Goal: Task Accomplishment & Management: Manage account settings

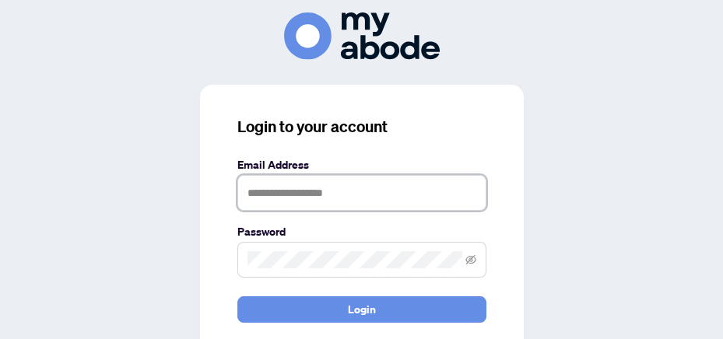
click at [306, 188] on input "text" at bounding box center [361, 193] width 249 height 36
type input "**********"
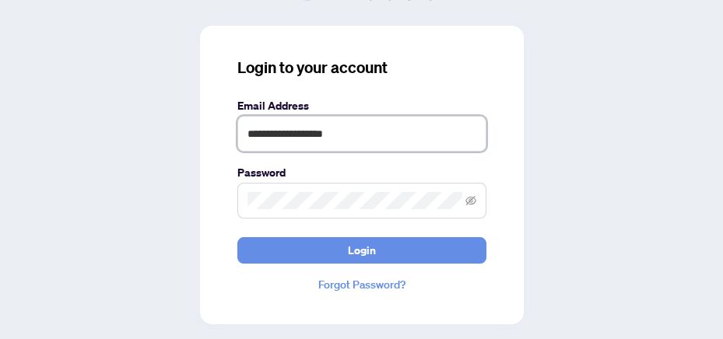
scroll to position [78, 0]
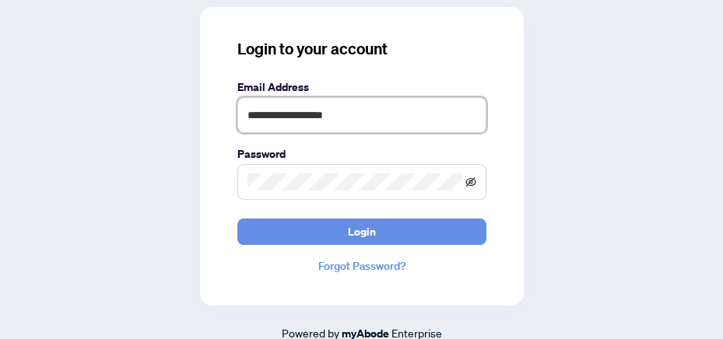
click at [465, 181] on icon "eye-invisible" at bounding box center [470, 182] width 11 height 11
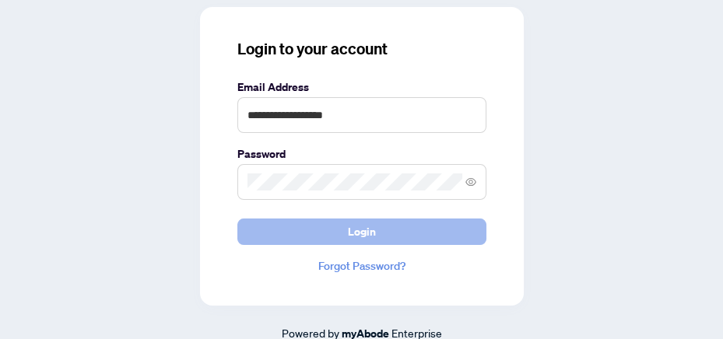
click at [348, 237] on span "Login" at bounding box center [362, 232] width 28 height 25
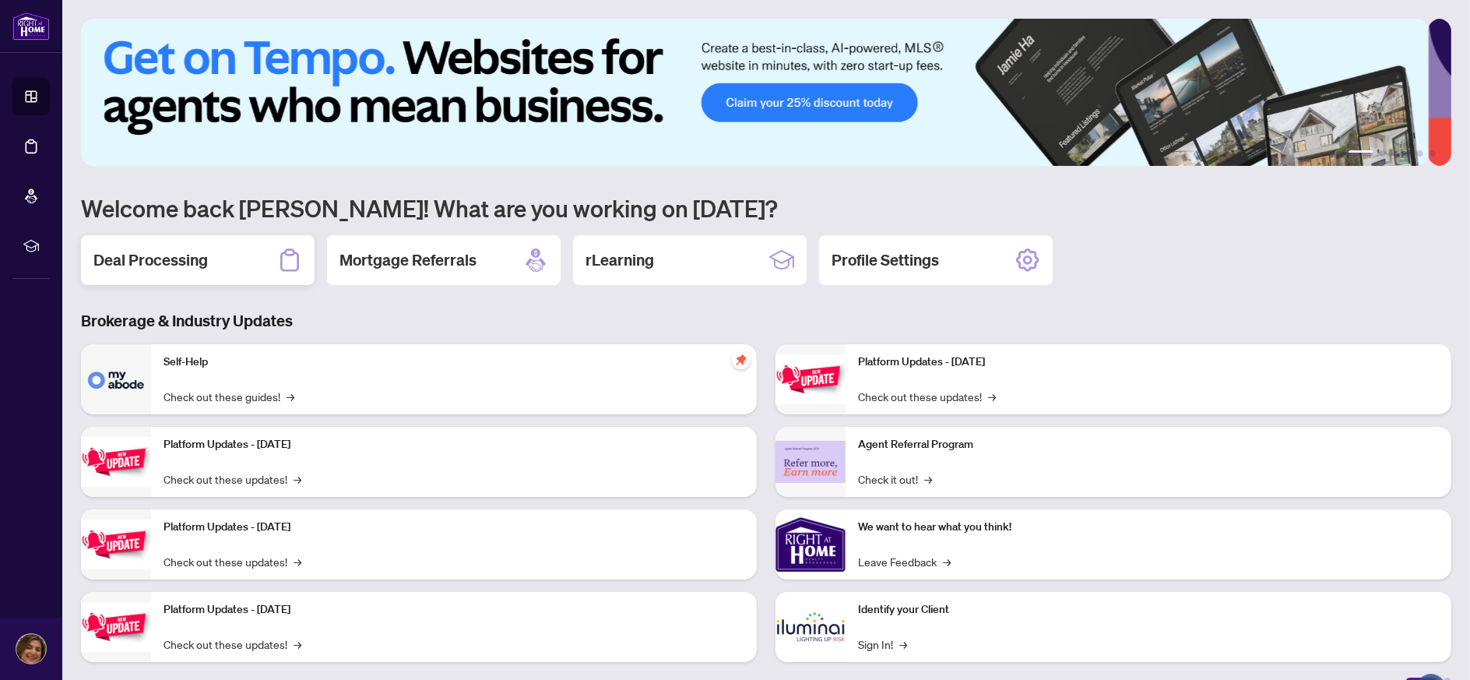
click at [140, 261] on h2 "Deal Processing" at bounding box center [150, 260] width 114 height 22
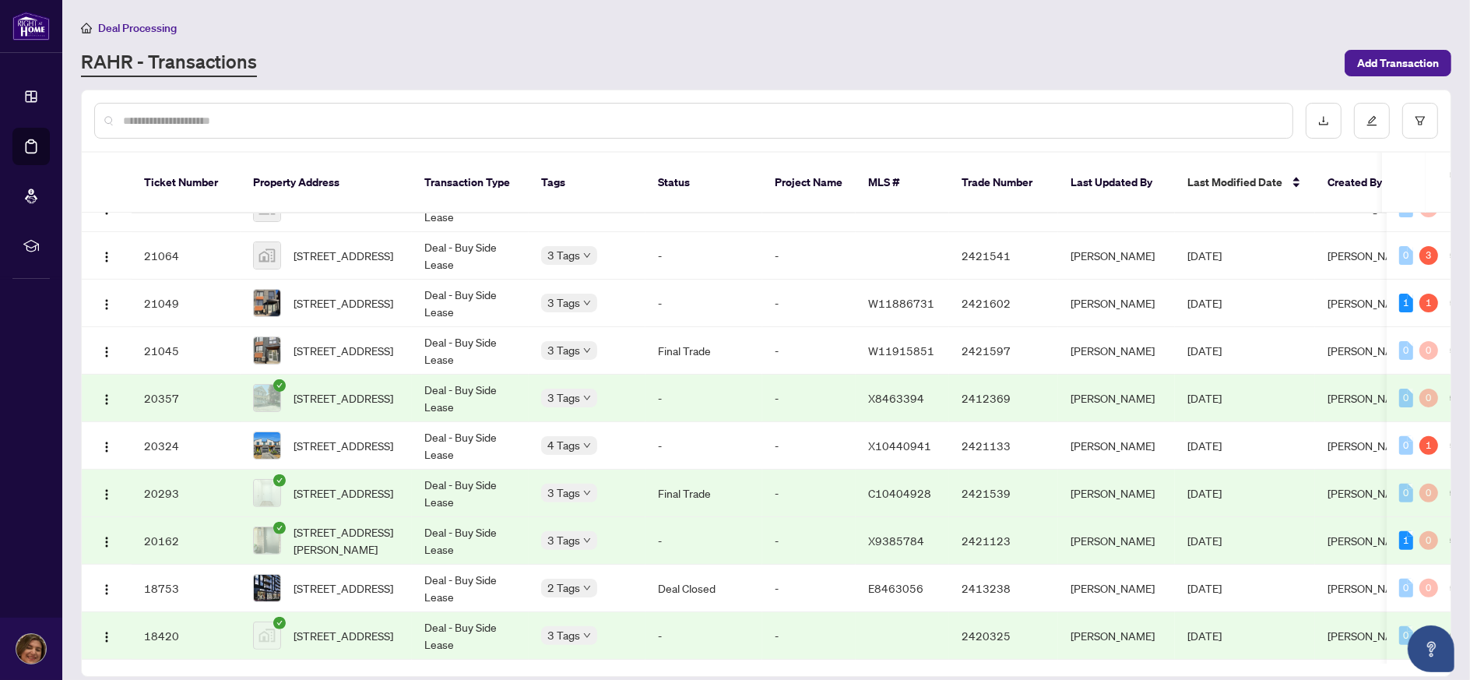
scroll to position [620, 0]
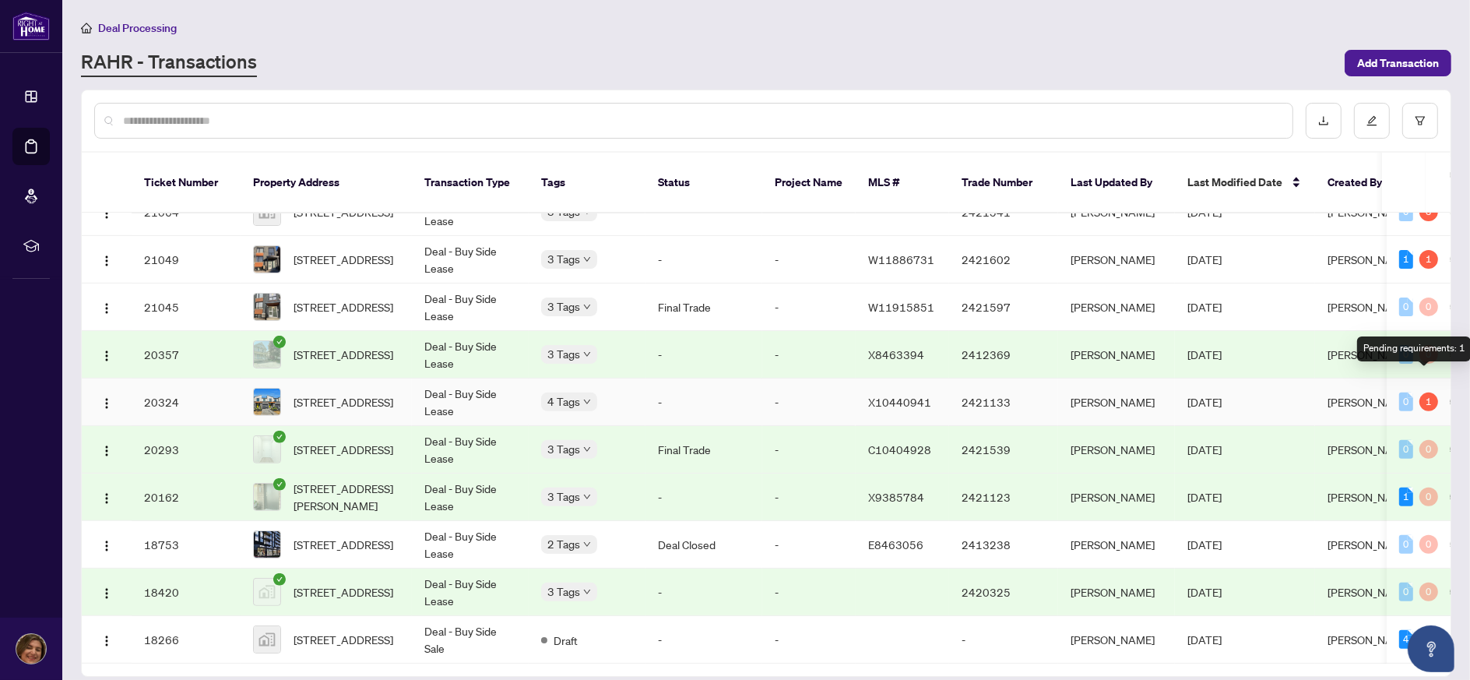
click at [1421, 392] on div "1" at bounding box center [1428, 401] width 19 height 19
click at [333, 393] on span "[STREET_ADDRESS]" at bounding box center [343, 401] width 100 height 17
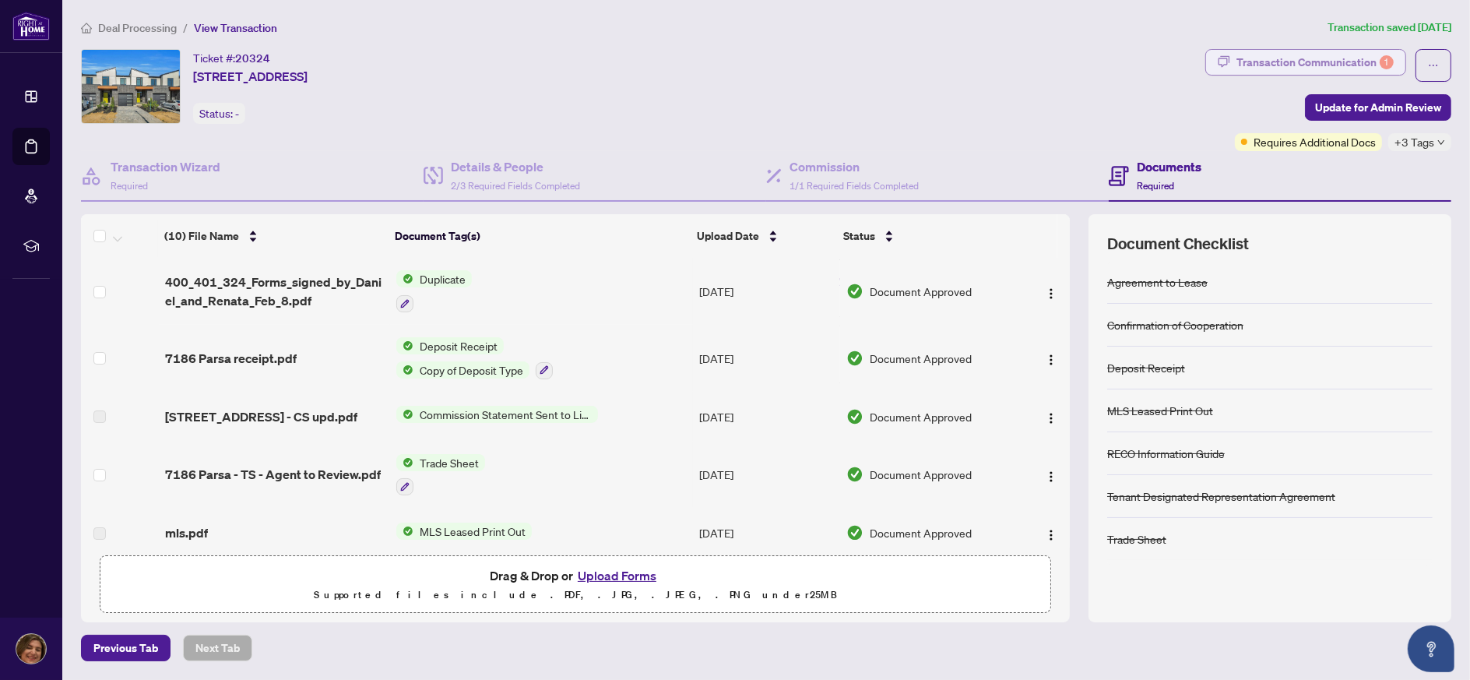
click at [1314, 68] on div "Transaction Communication 1" at bounding box center [1314, 62] width 157 height 25
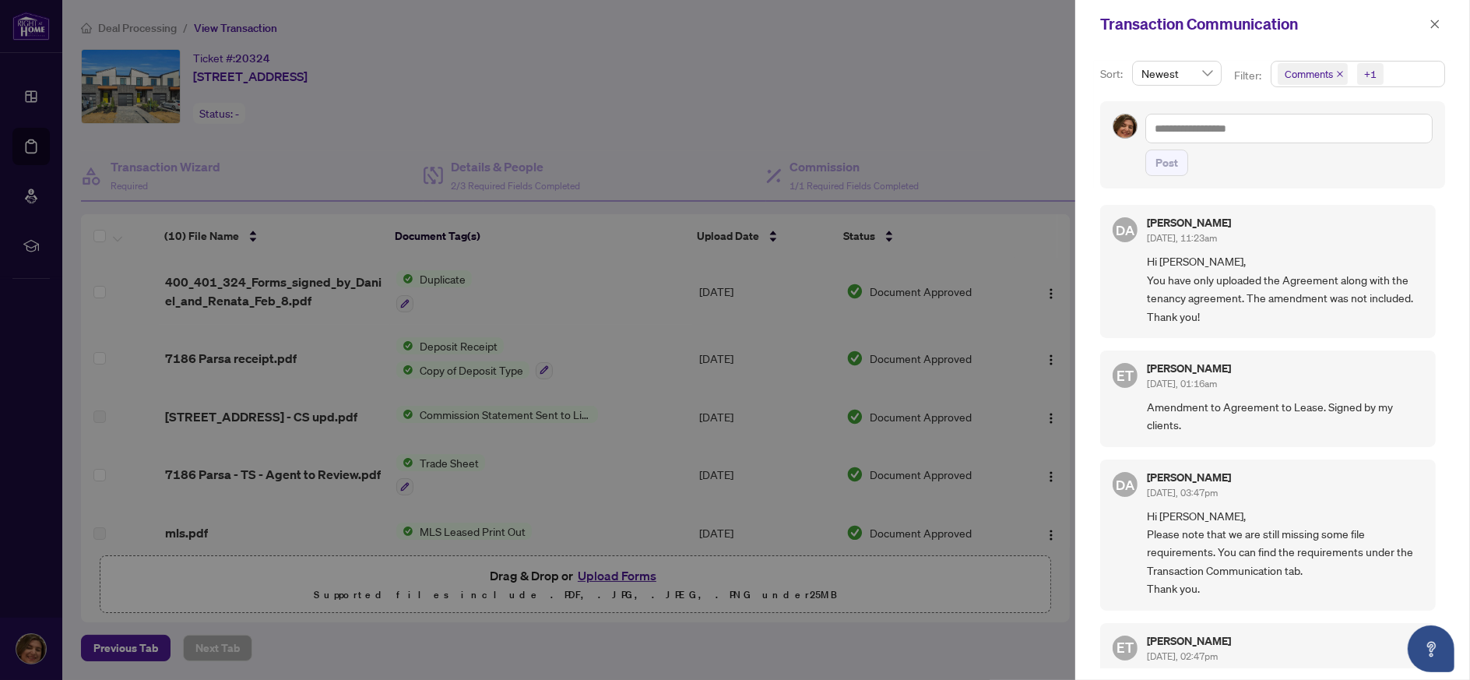
click at [971, 248] on div at bounding box center [735, 340] width 1470 height 680
click at [918, 101] on div at bounding box center [735, 340] width 1470 height 680
drag, startPoint x: 246, startPoint y: 199, endPoint x: 309, endPoint y: 279, distance: 101.4
click at [248, 199] on div at bounding box center [735, 340] width 1470 height 680
click at [657, 408] on div at bounding box center [735, 340] width 1470 height 680
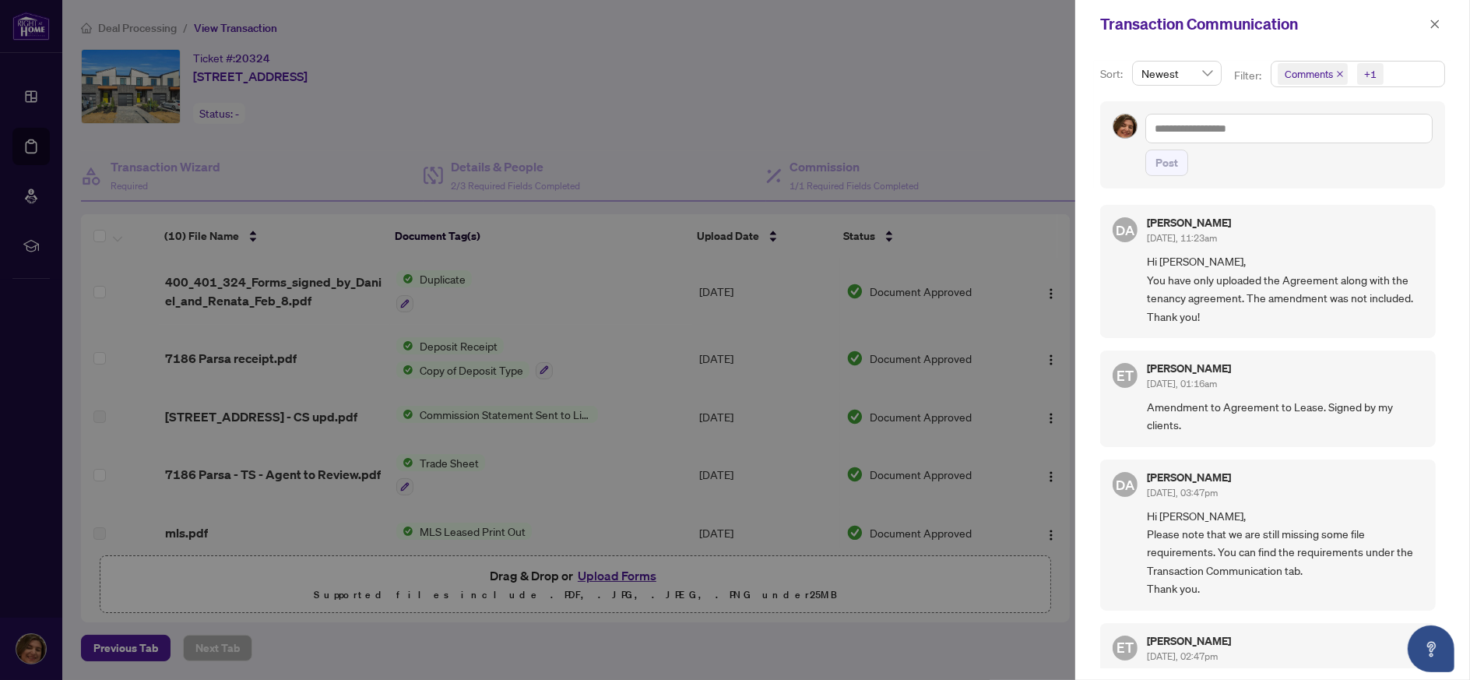
click at [711, 578] on div at bounding box center [735, 340] width 1470 height 680
click at [1425, 22] on button "button" at bounding box center [1434, 24] width 20 height 19
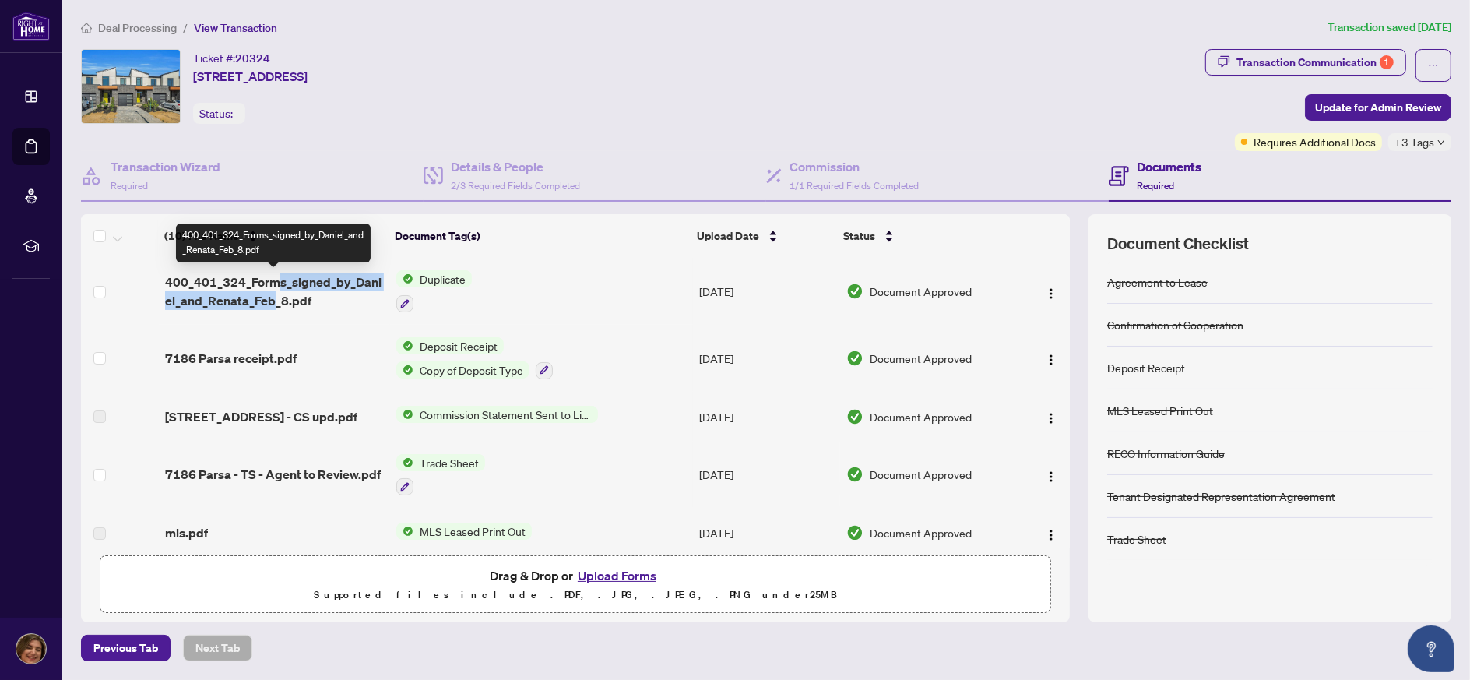
click at [274, 290] on span "400_401_324_Forms_signed_by_Daniel_and_Renata_Feb_8.pdf" at bounding box center [274, 290] width 219 height 37
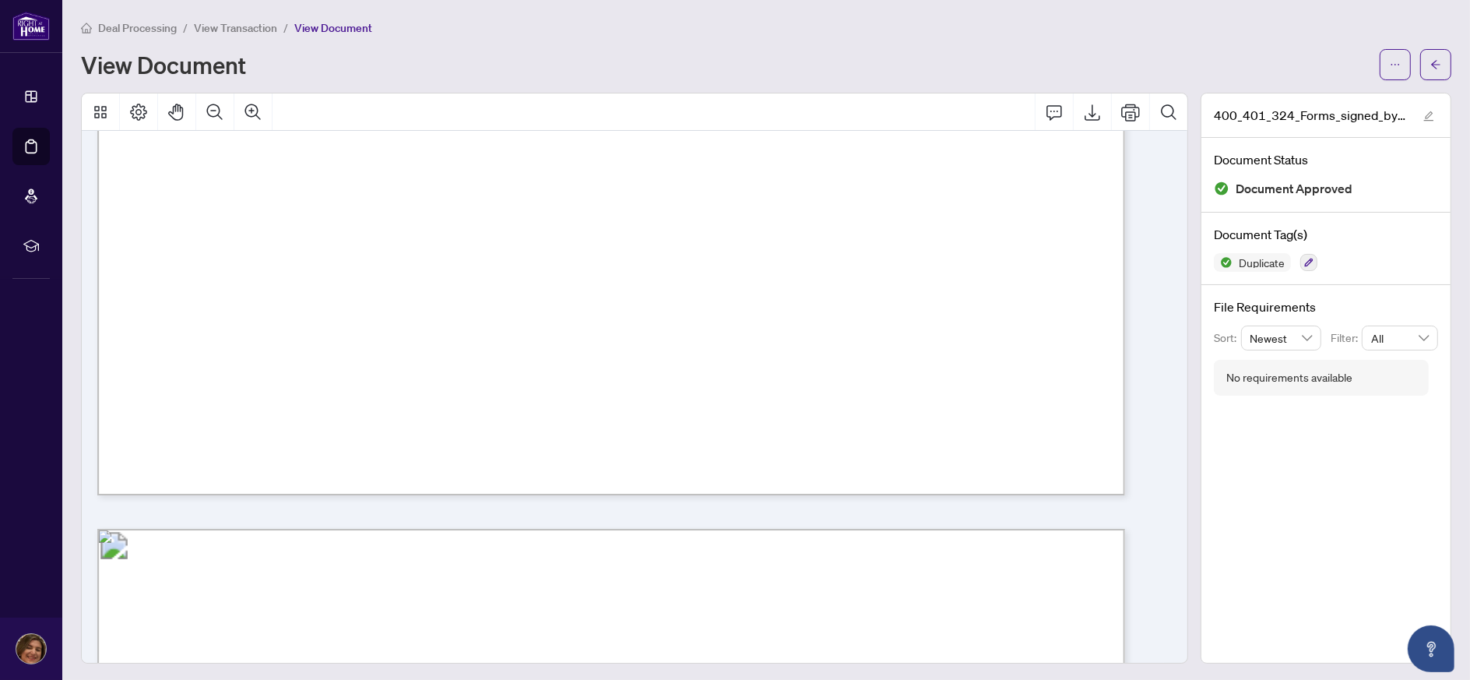
scroll to position [934, 0]
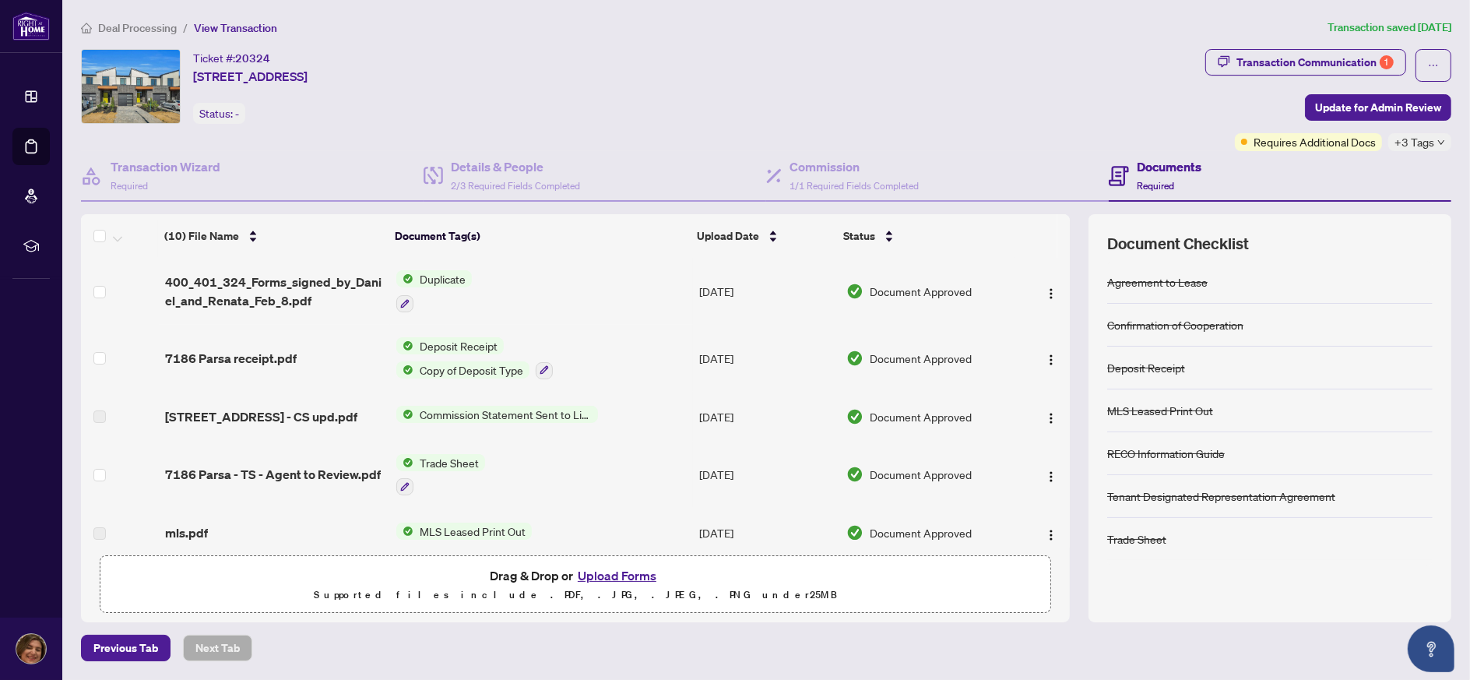
click at [443, 350] on span "Deposit Receipt" at bounding box center [458, 345] width 90 height 17
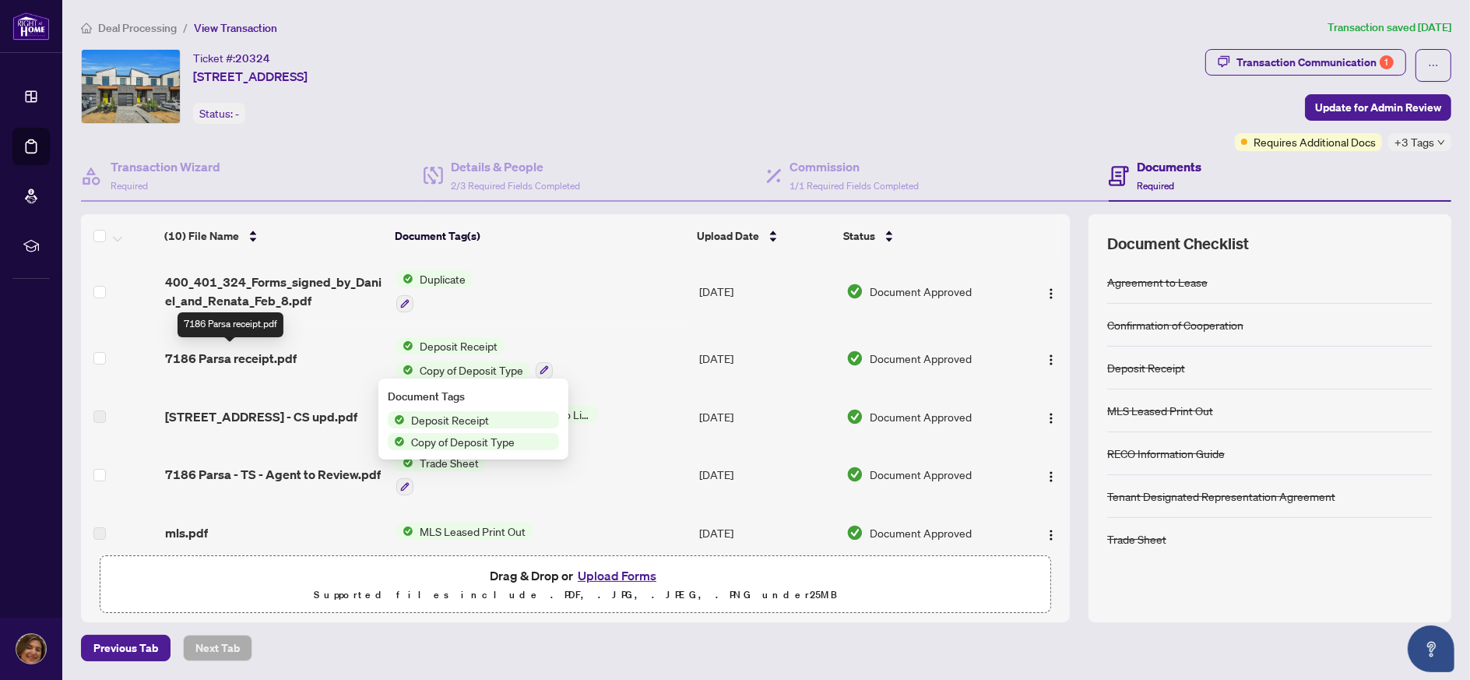
click at [258, 355] on span "7186 Parsa receipt.pdf" at bounding box center [231, 358] width 132 height 19
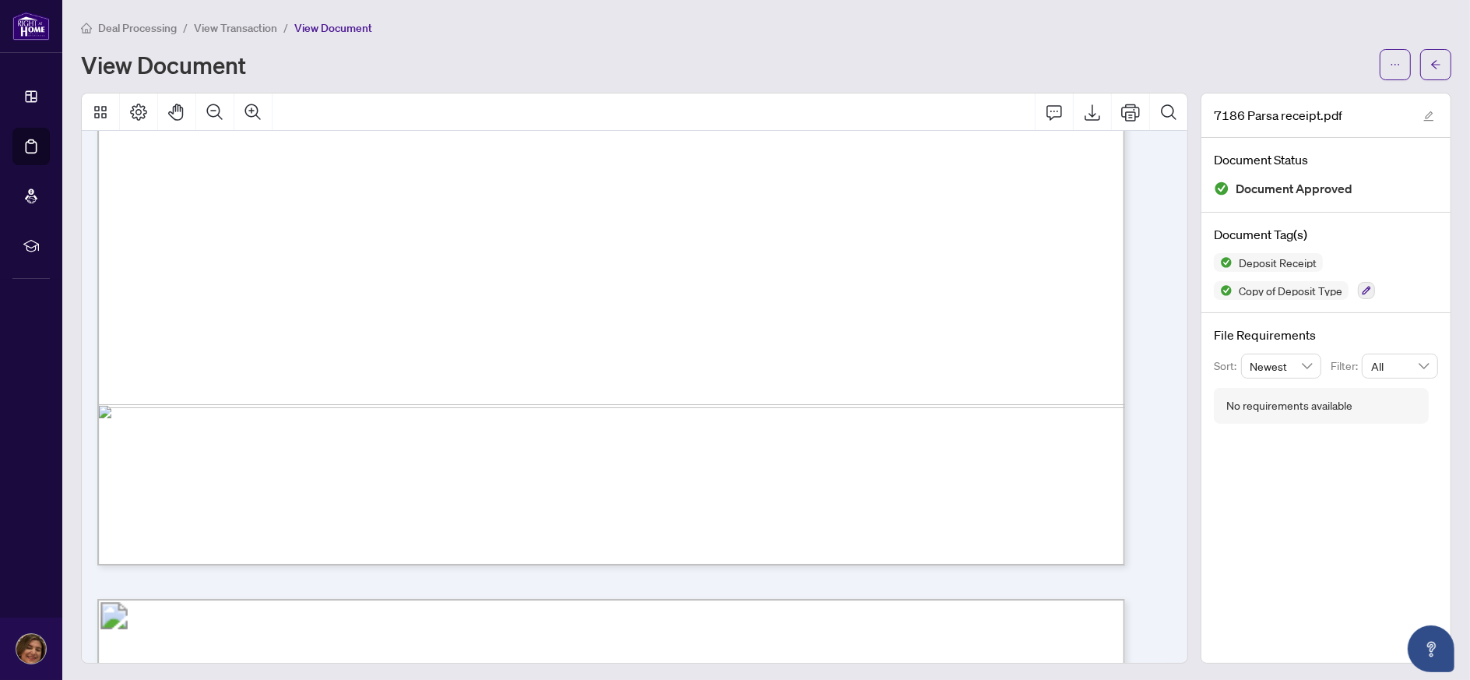
scroll to position [3736, 0]
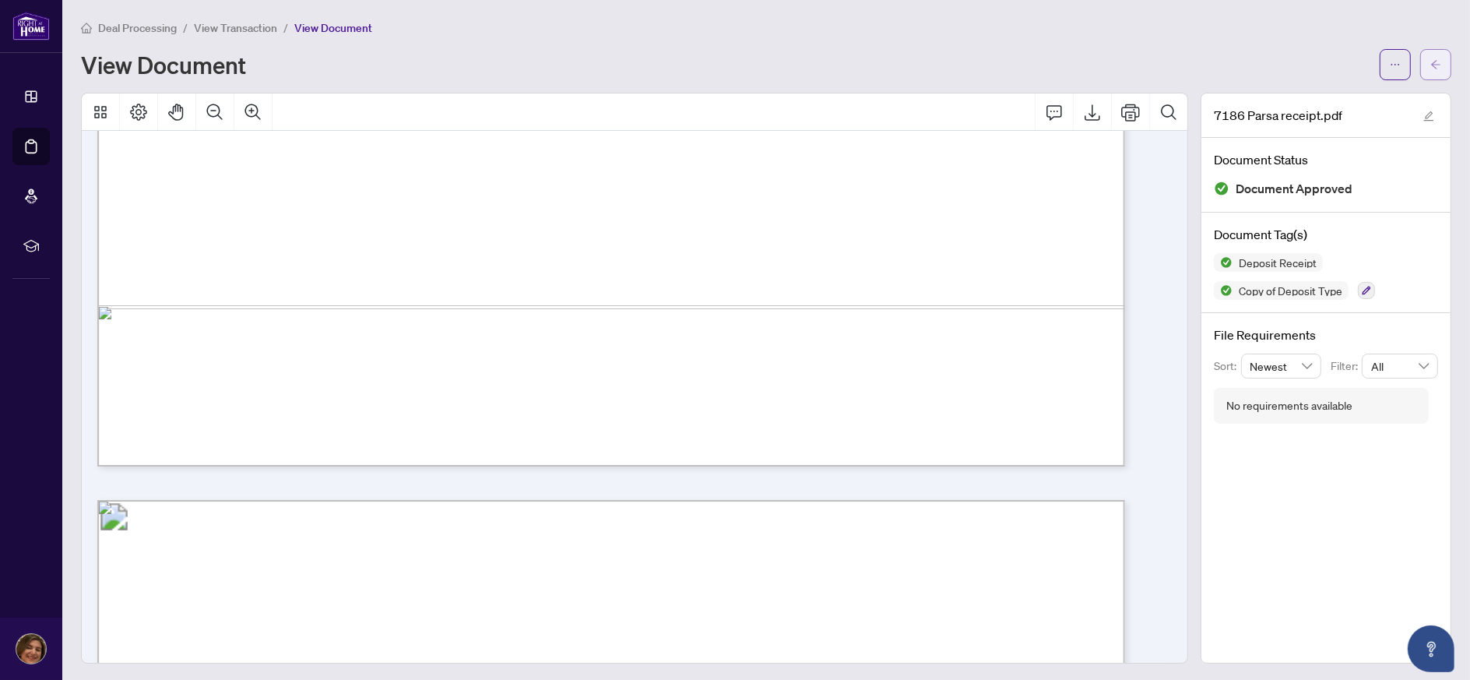
click at [1420, 63] on button "button" at bounding box center [1435, 64] width 31 height 31
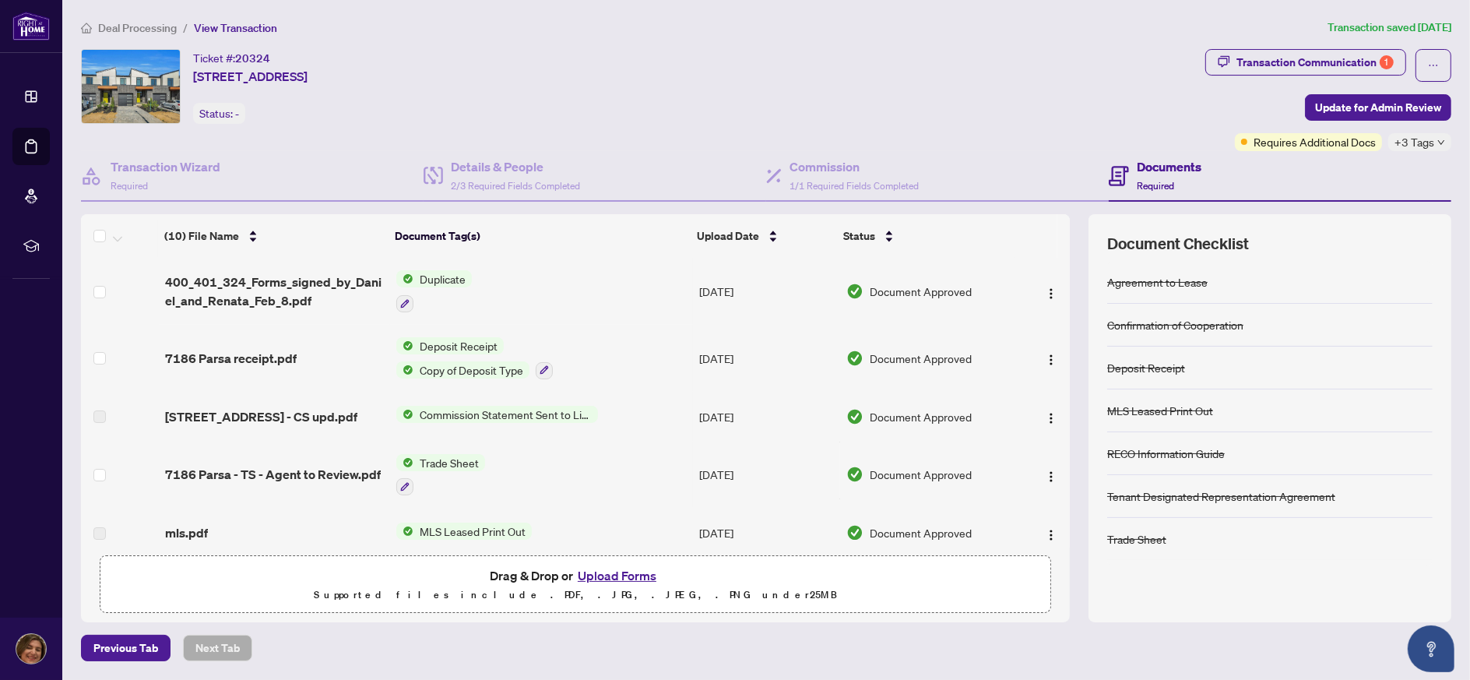
click at [436, 457] on span "Trade Sheet" at bounding box center [449, 462] width 72 height 17
click at [297, 465] on span "7186 Parsa - TS - Agent to Review.pdf" at bounding box center [273, 474] width 216 height 19
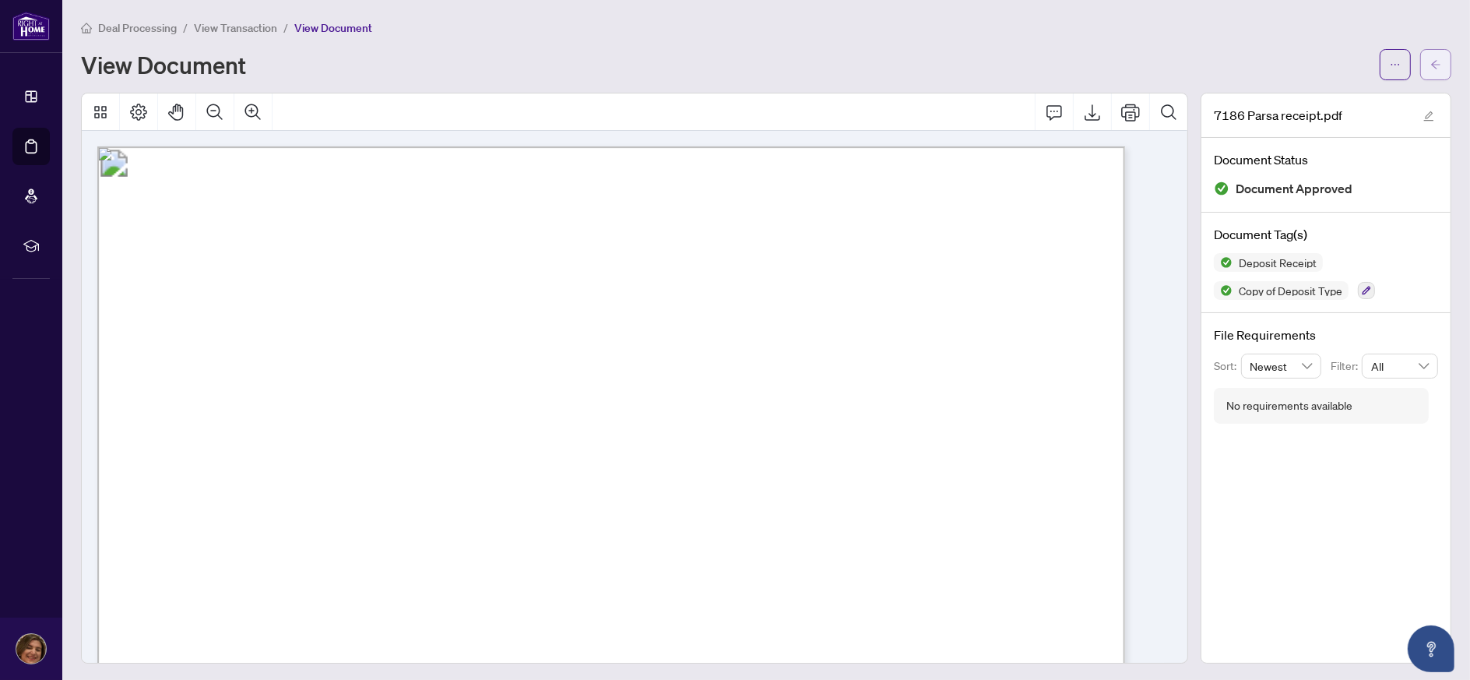
click at [1430, 68] on icon "arrow-left" at bounding box center [1435, 64] width 11 height 11
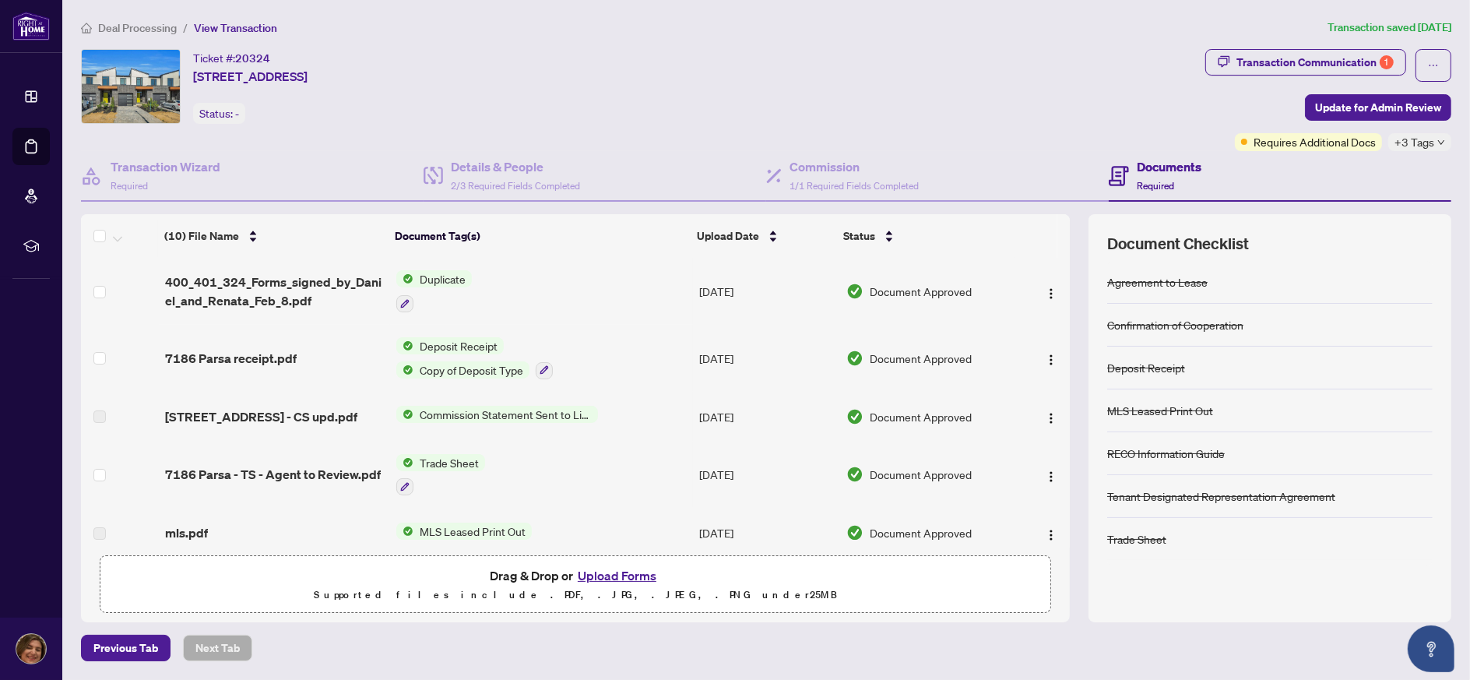
click at [137, 26] on span "Deal Processing" at bounding box center [137, 28] width 79 height 14
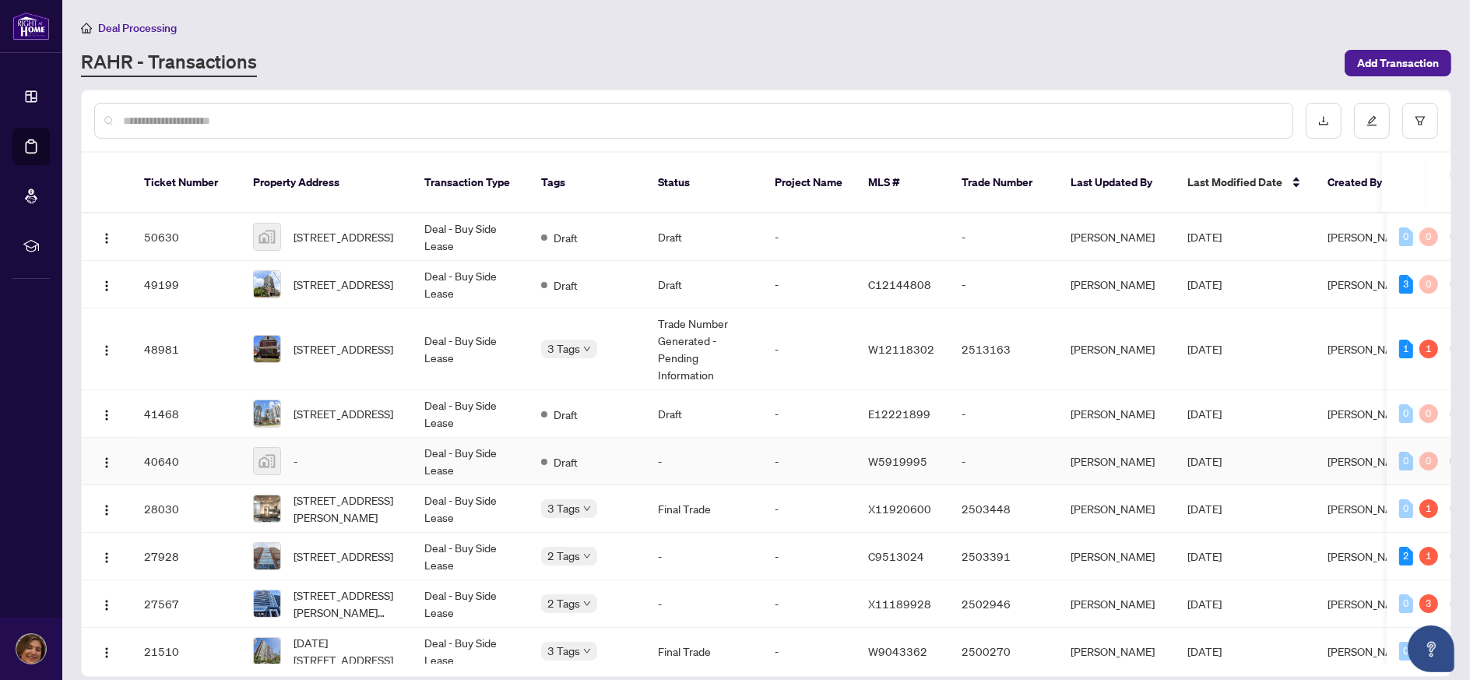
scroll to position [156, 0]
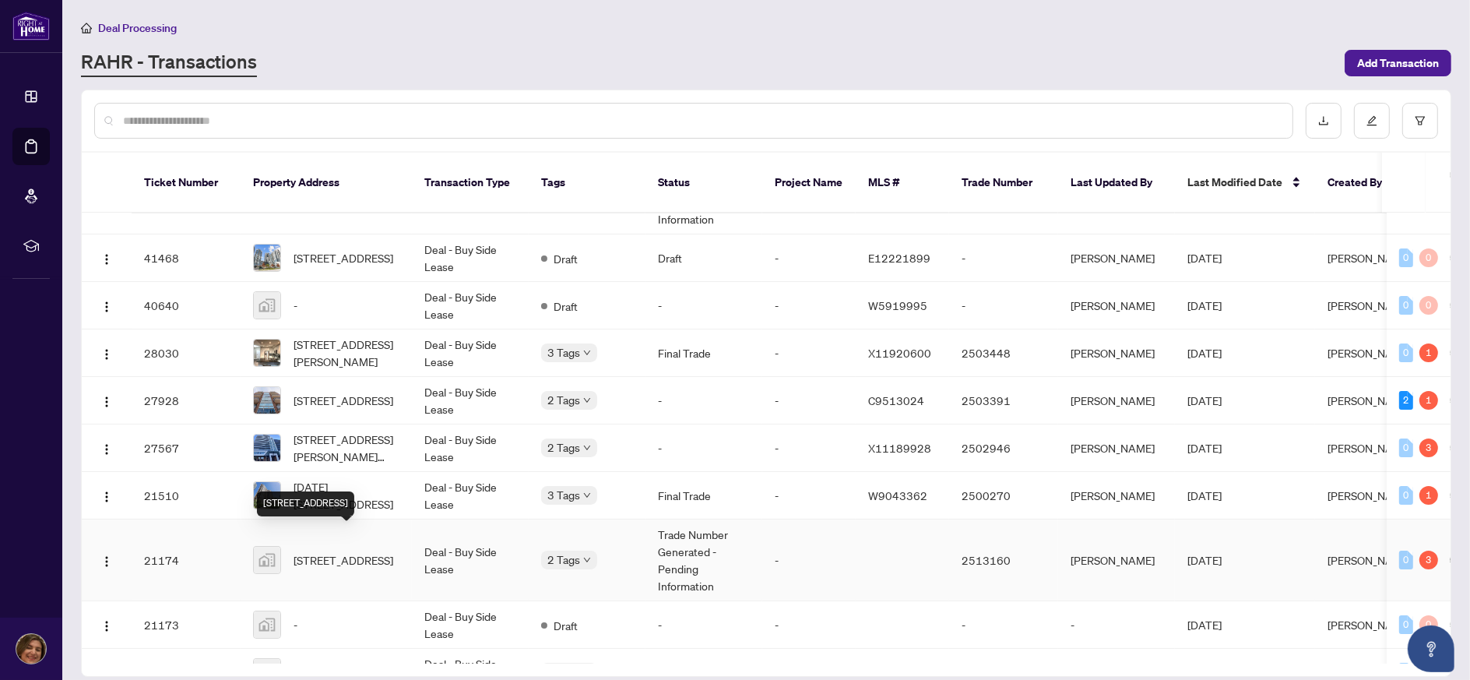
click at [363, 551] on span "[STREET_ADDRESS]" at bounding box center [343, 559] width 100 height 17
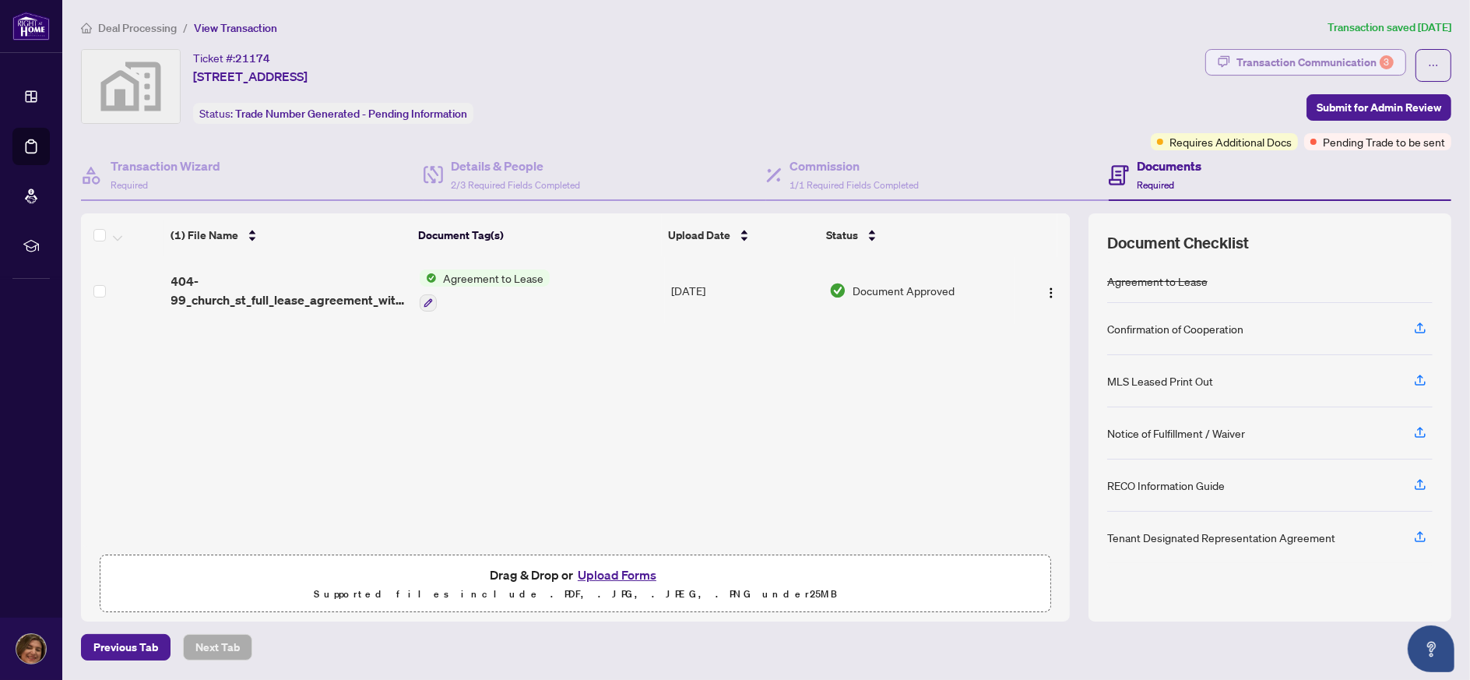
click at [1279, 55] on div "Transaction Communication 3" at bounding box center [1314, 62] width 157 height 25
